Goal: Task Accomplishment & Management: Manage account settings

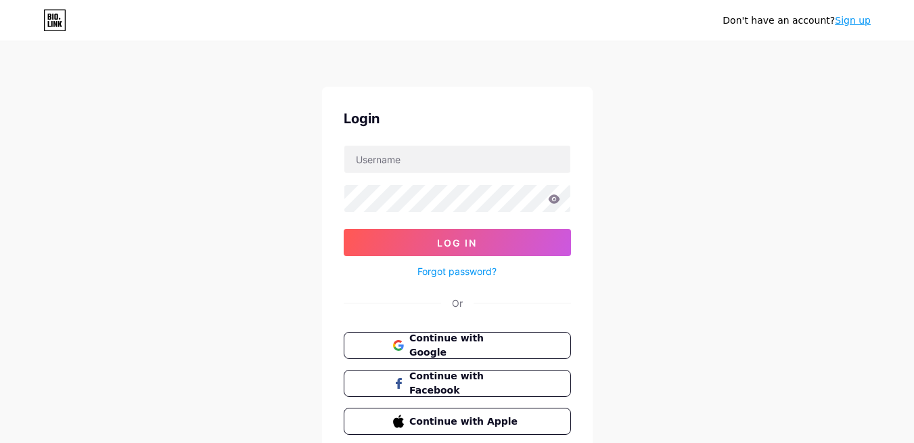
click at [497, 353] on button "Continue with Google" at bounding box center [457, 345] width 227 height 27
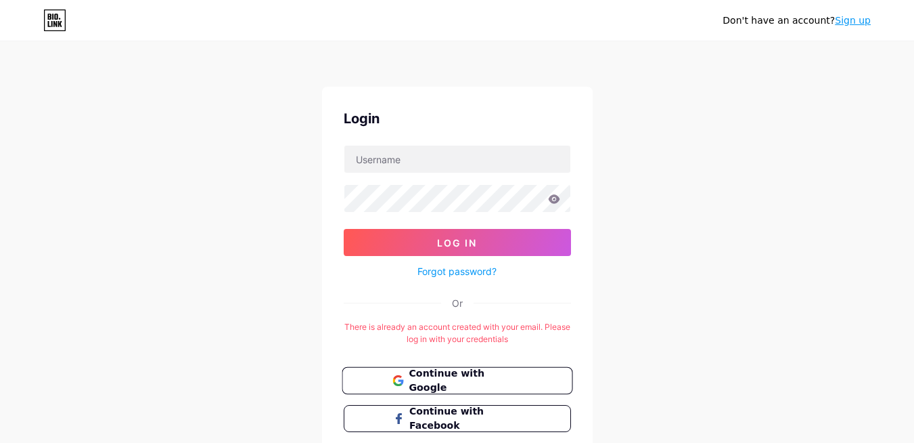
click at [430, 376] on span "Continue with Google" at bounding box center [465, 380] width 113 height 29
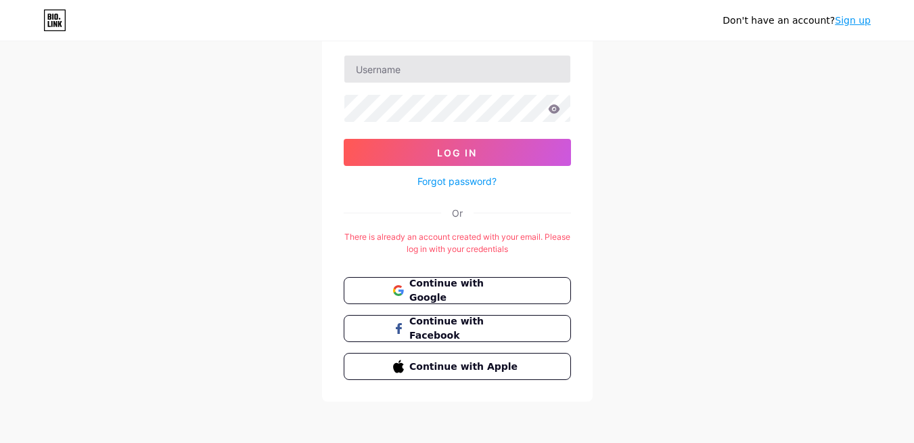
scroll to position [91, 0]
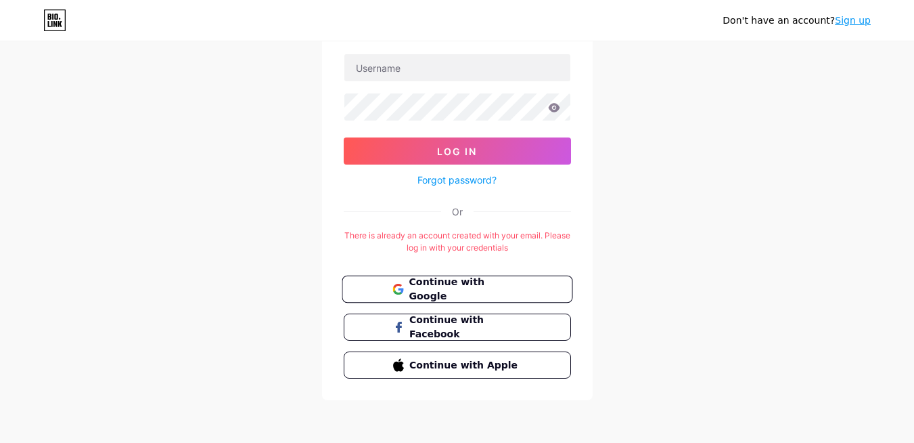
click at [484, 285] on span "Continue with Google" at bounding box center [465, 289] width 113 height 29
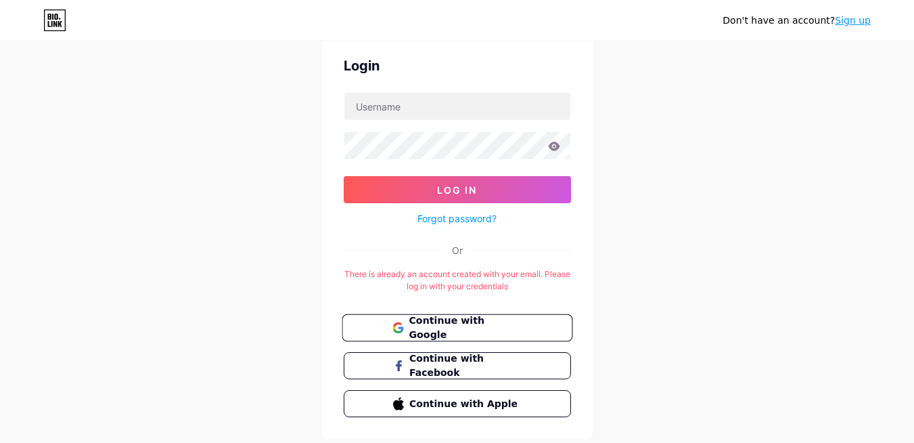
scroll to position [81, 0]
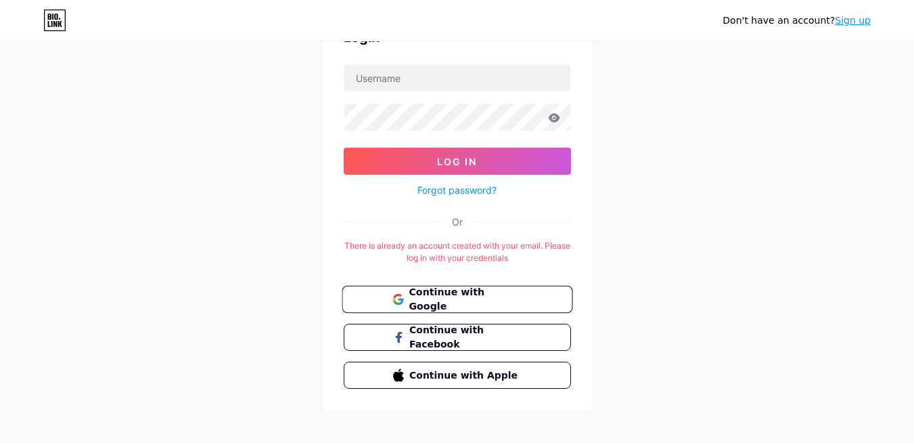
click at [411, 292] on span "Continue with Google" at bounding box center [465, 299] width 113 height 29
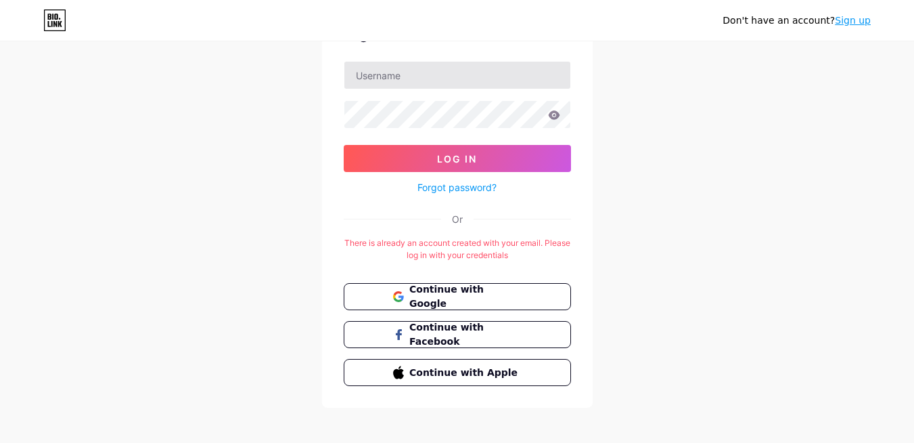
scroll to position [91, 0]
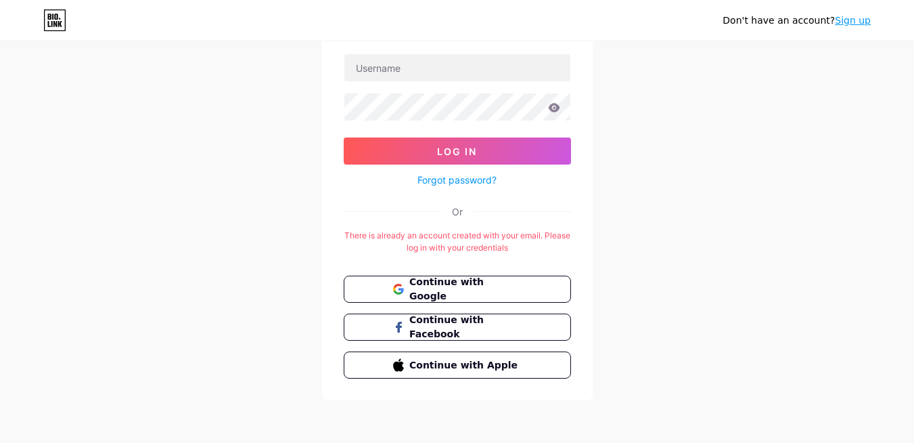
click at [453, 271] on div "Login Log In Forgot password? Or There is already an account created with your …" at bounding box center [457, 197] width 271 height 405
click at [452, 290] on span "Continue with Google" at bounding box center [465, 289] width 113 height 29
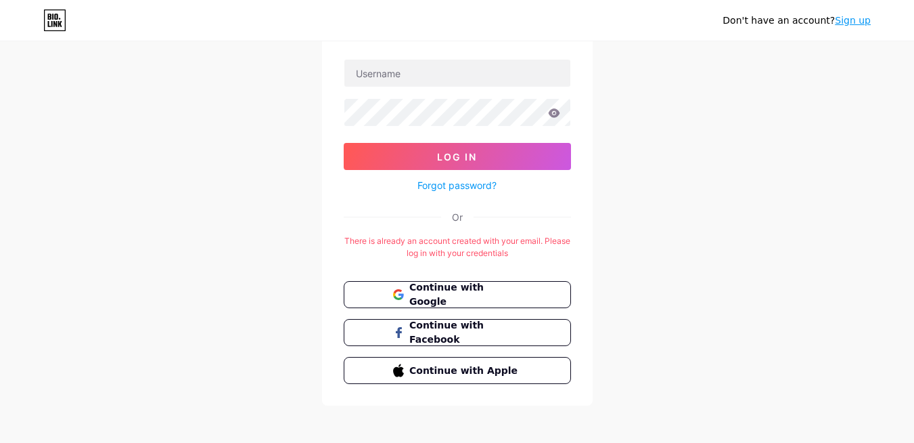
scroll to position [91, 0]
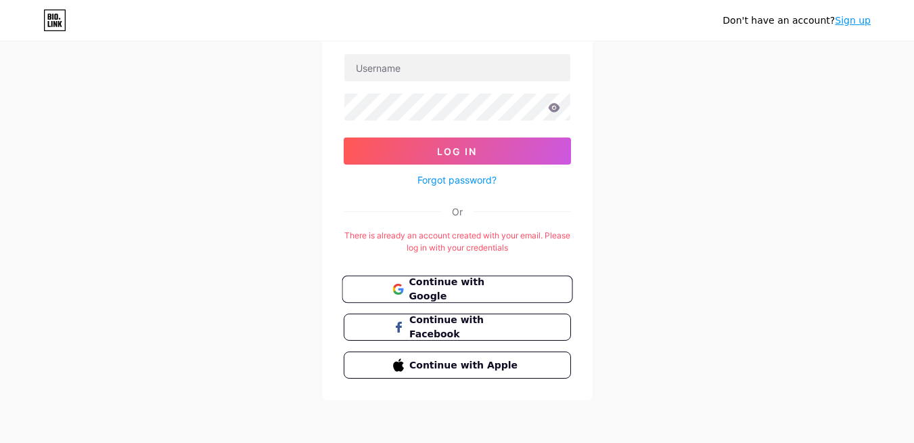
click at [473, 296] on button "Continue with Google" at bounding box center [457, 289] width 231 height 28
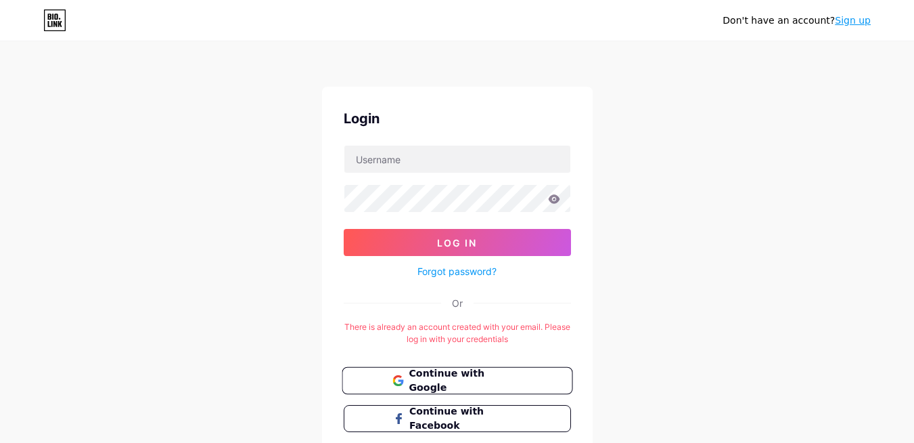
click at [457, 385] on span "Continue with Google" at bounding box center [465, 380] width 113 height 29
